Goal: Obtain resource: Obtain resource

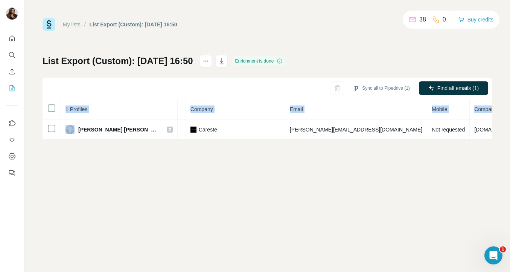
scroll to position [0, 183]
drag, startPoint x: 79, startPoint y: 129, endPoint x: 501, endPoint y: 135, distance: 421.6
click at [501, 135] on div "My lists / List Export (Custom): [DATE] 16:50 38 0 Buy credits List Export (Cus…" at bounding box center [267, 136] width 486 height 272
copy table "1 Profiles Status LinkedIn Job title Company Email Mobile Company website Landl…"
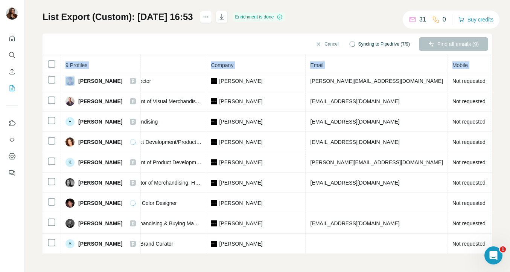
scroll to position [5, 185]
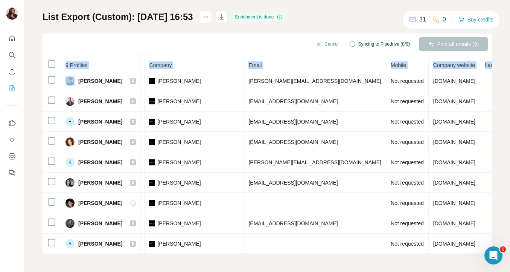
drag, startPoint x: 79, startPoint y: 92, endPoint x: 494, endPoint y: 277, distance: 454.6
click at [494, 272] on html "My lists / List Export (Custom): [DATE] 16:53 31 0 Buy credits List Export (Cus…" at bounding box center [255, 136] width 510 height 272
copy table "9 Profiles Status LinkedIn Job title Company Email Mobile Company website Landl…"
